Goal: Find specific page/section: Find specific page/section

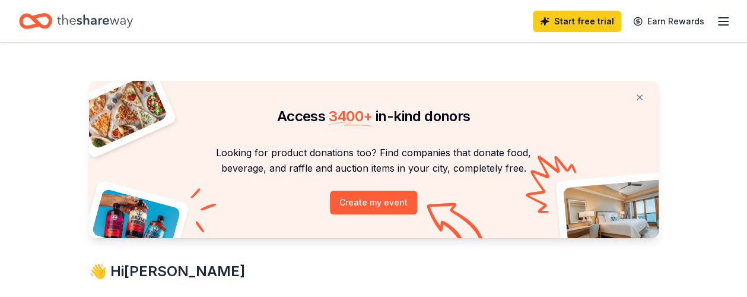
click at [716, 19] on icon "button" at bounding box center [723, 21] width 14 height 14
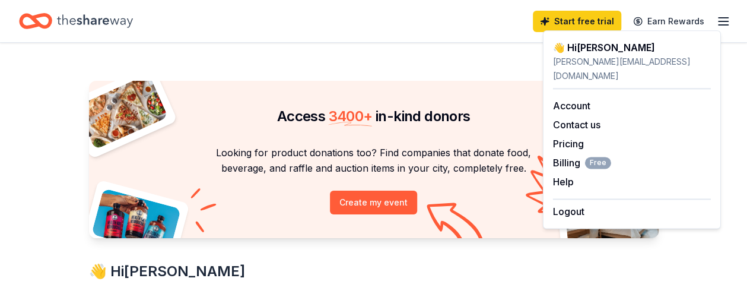
click at [581, 52] on div "👋 Hi Yvette" at bounding box center [632, 47] width 158 height 14
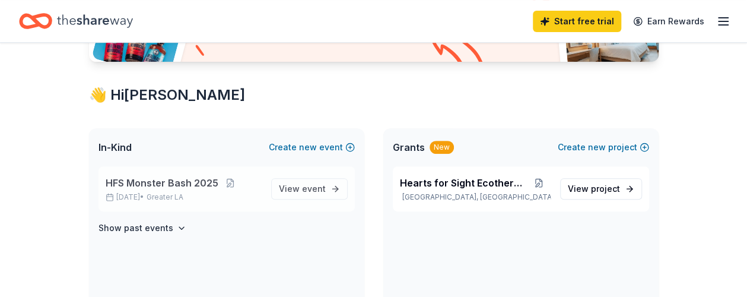
scroll to position [178, 0]
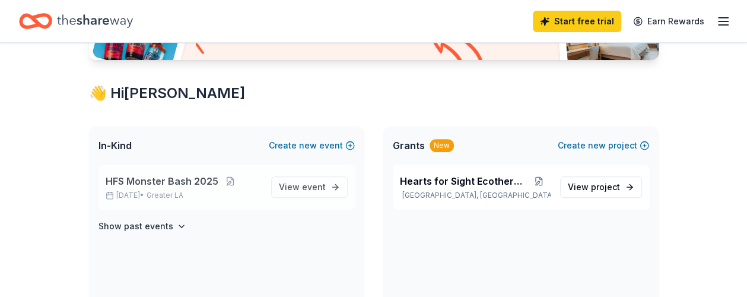
click at [176, 179] on span "HFS Monster Bash 2025" at bounding box center [162, 181] width 113 height 14
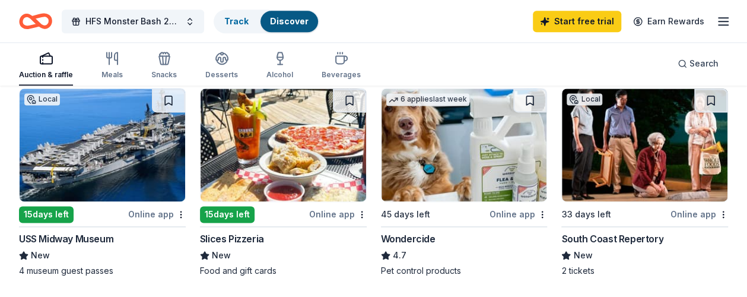
scroll to position [801, 0]
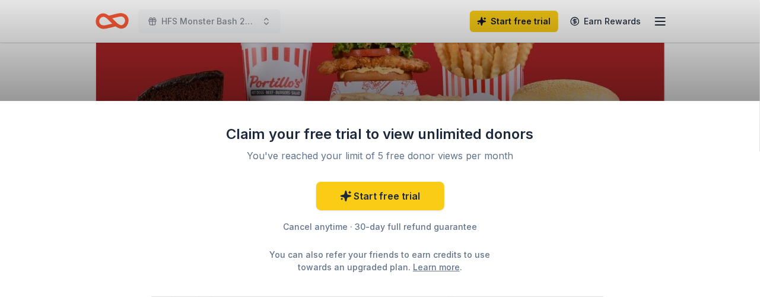
scroll to position [208, 0]
